Goal: Task Accomplishment & Management: Complete application form

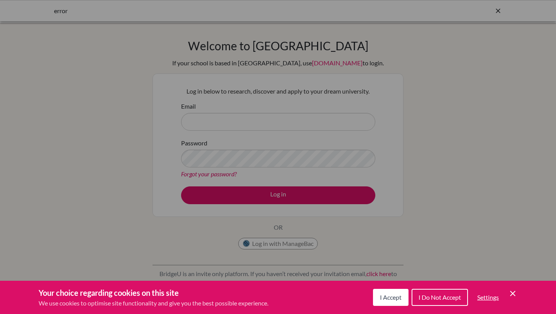
click at [216, 121] on div "Cookie Preferences" at bounding box center [278, 157] width 556 height 314
click at [200, 118] on div "Cookie Preferences" at bounding box center [278, 157] width 556 height 314
click at [397, 299] on span "I Accept" at bounding box center [391, 296] width 22 height 7
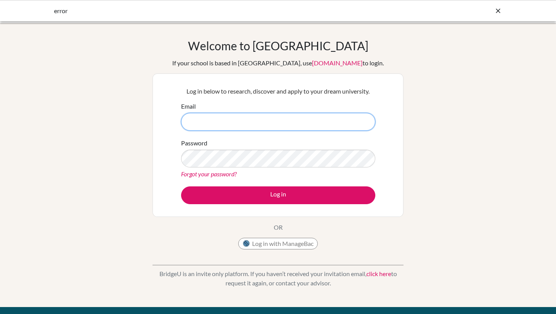
click at [214, 119] on input "Email" at bounding box center [278, 122] width 194 height 18
type input "[PERSON_NAME][EMAIL_ADDRESS][PERSON_NAME][DOMAIN_NAME]"
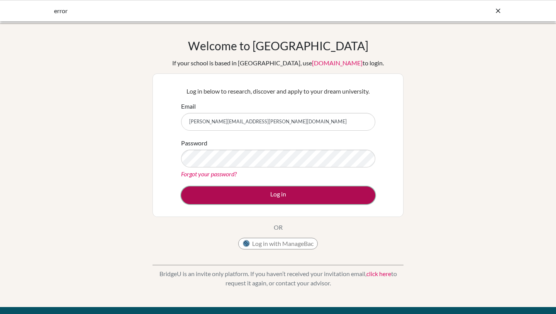
click at [284, 196] on button "Log in" at bounding box center [278, 195] width 194 height 18
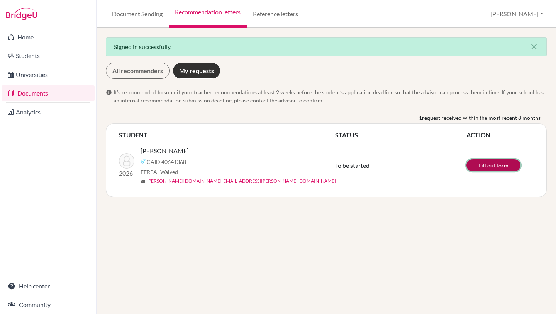
click at [496, 163] on link "Fill out form" at bounding box center [493, 165] width 54 height 12
